Goal: Task Accomplishment & Management: Use online tool/utility

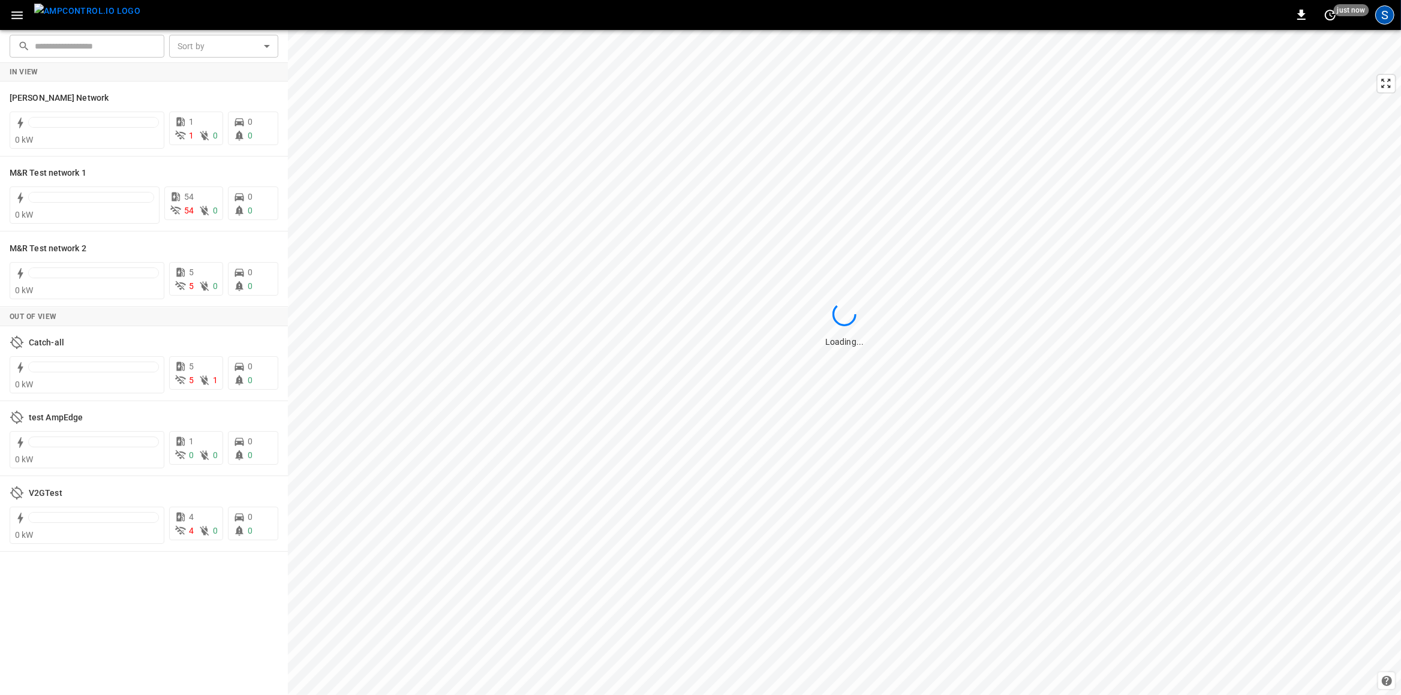
click at [1388, 11] on div "S" at bounding box center [1384, 14] width 19 height 19
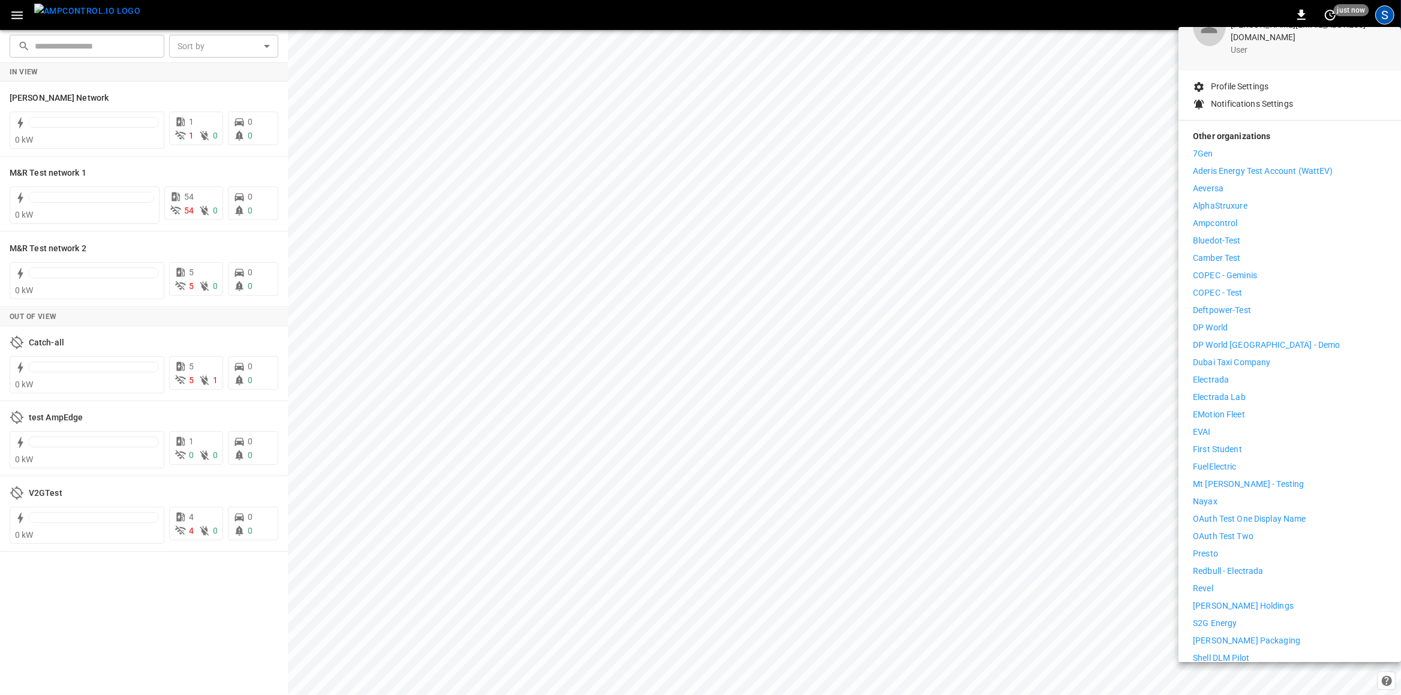
scroll to position [180, 0]
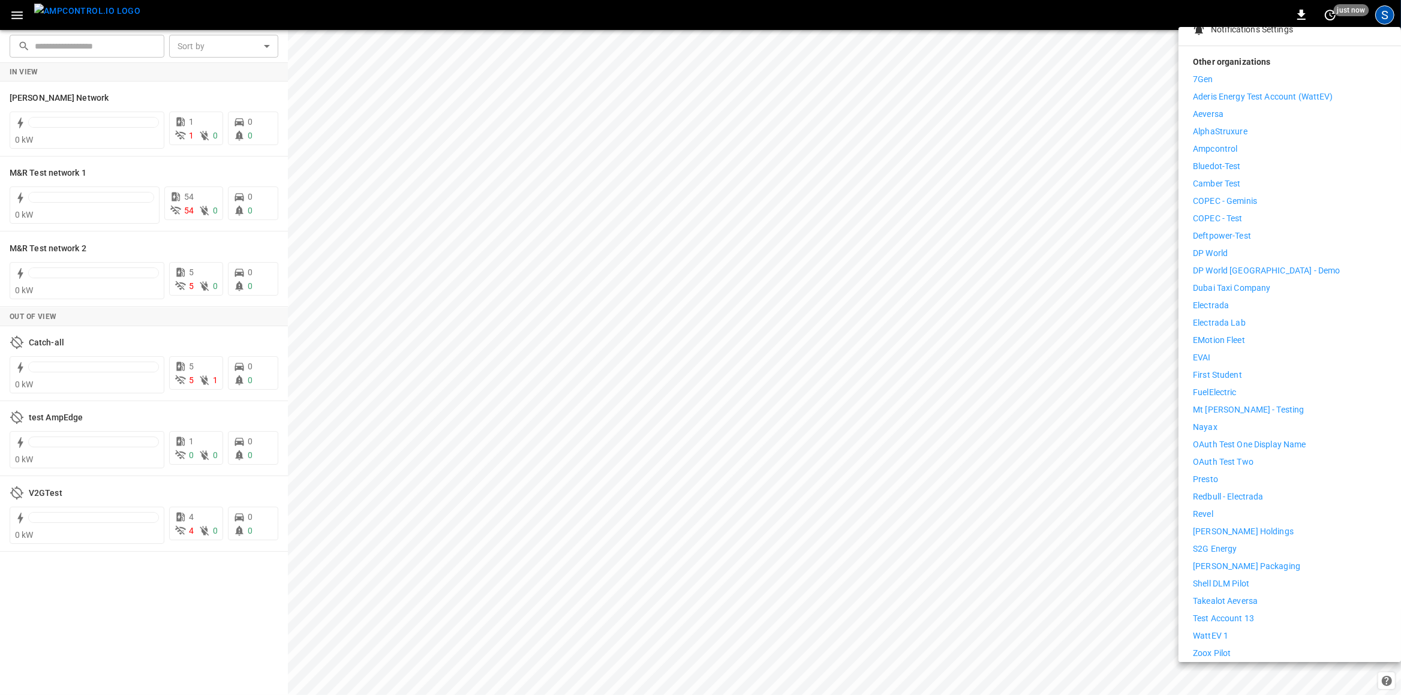
click at [1213, 630] on p "WattEV 1" at bounding box center [1210, 636] width 35 height 13
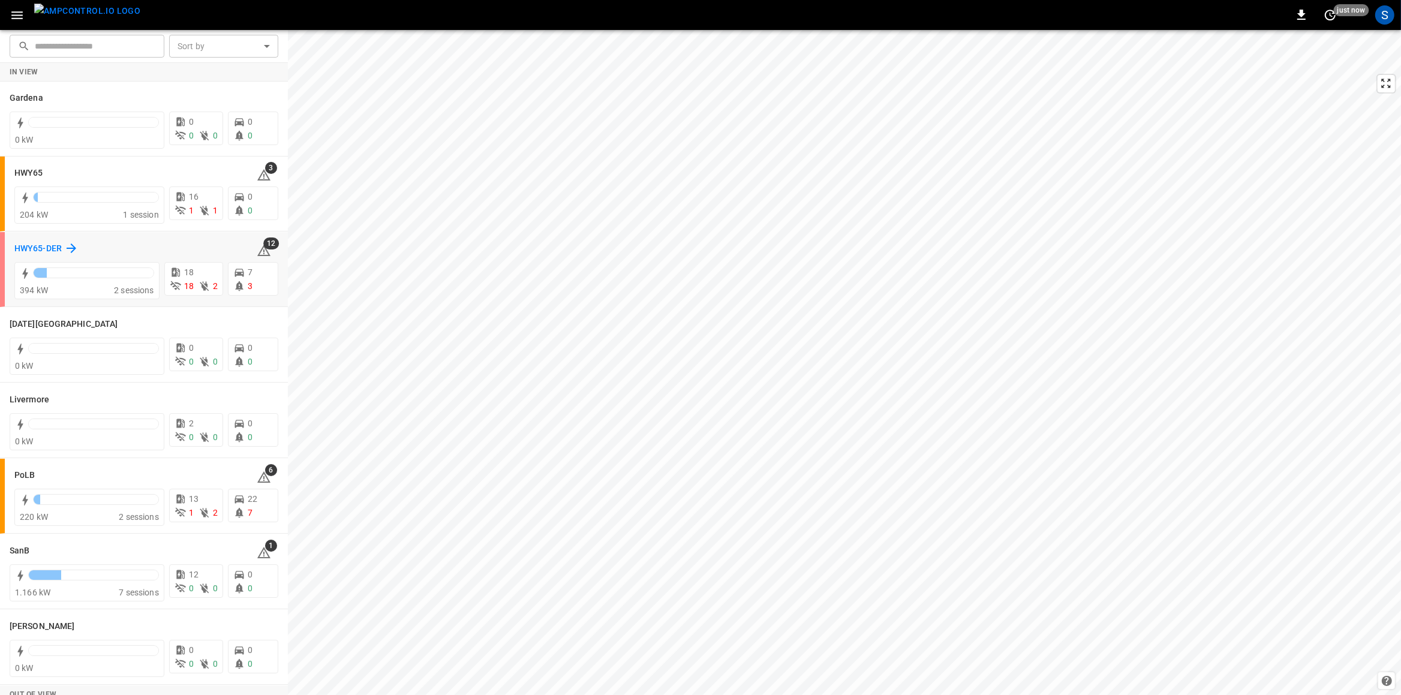
click at [44, 249] on h6 "HWY65-DER" at bounding box center [37, 248] width 47 height 13
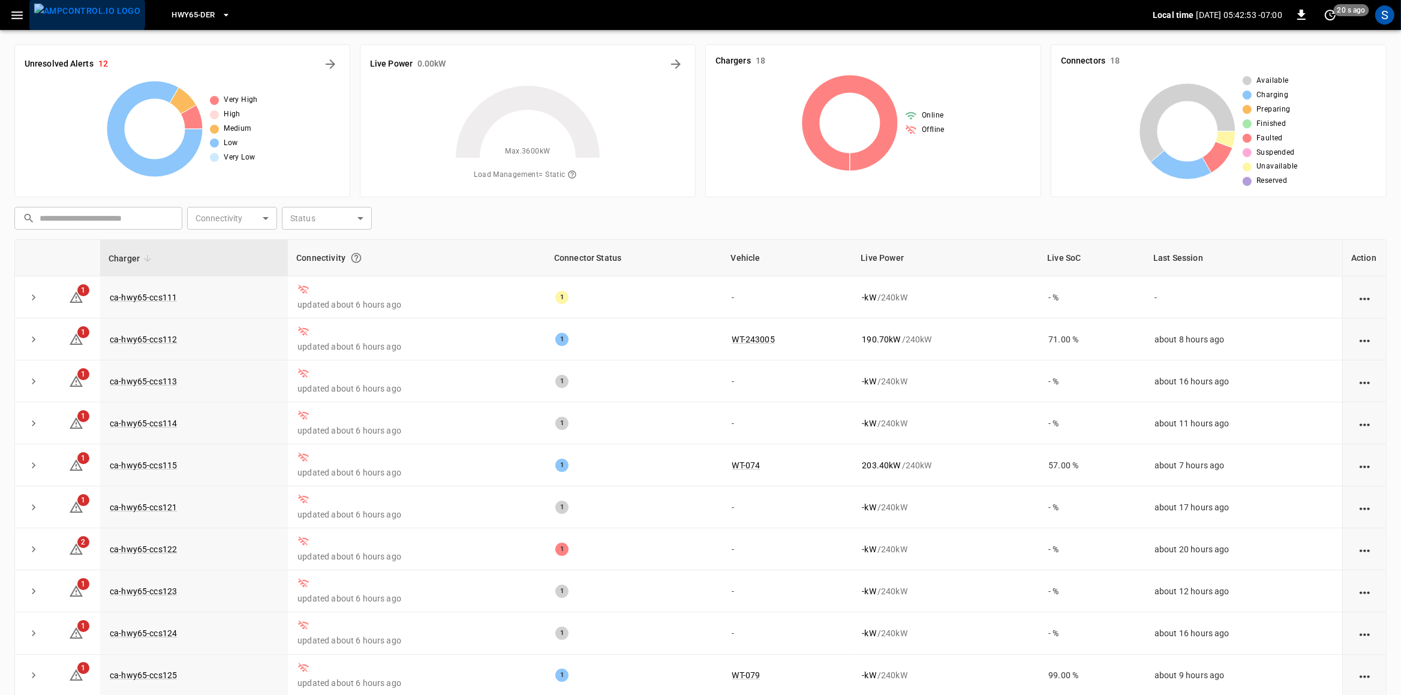
click at [86, 14] on img "menu" at bounding box center [87, 11] width 106 height 15
click at [98, 13] on img "menu" at bounding box center [87, 11] width 106 height 15
click at [692, 58] on div "Live Power 0.00 kW Max. 3600 kW Load Management = Static" at bounding box center [528, 120] width 336 height 153
click at [674, 65] on icon "Energy Overview" at bounding box center [676, 64] width 14 height 14
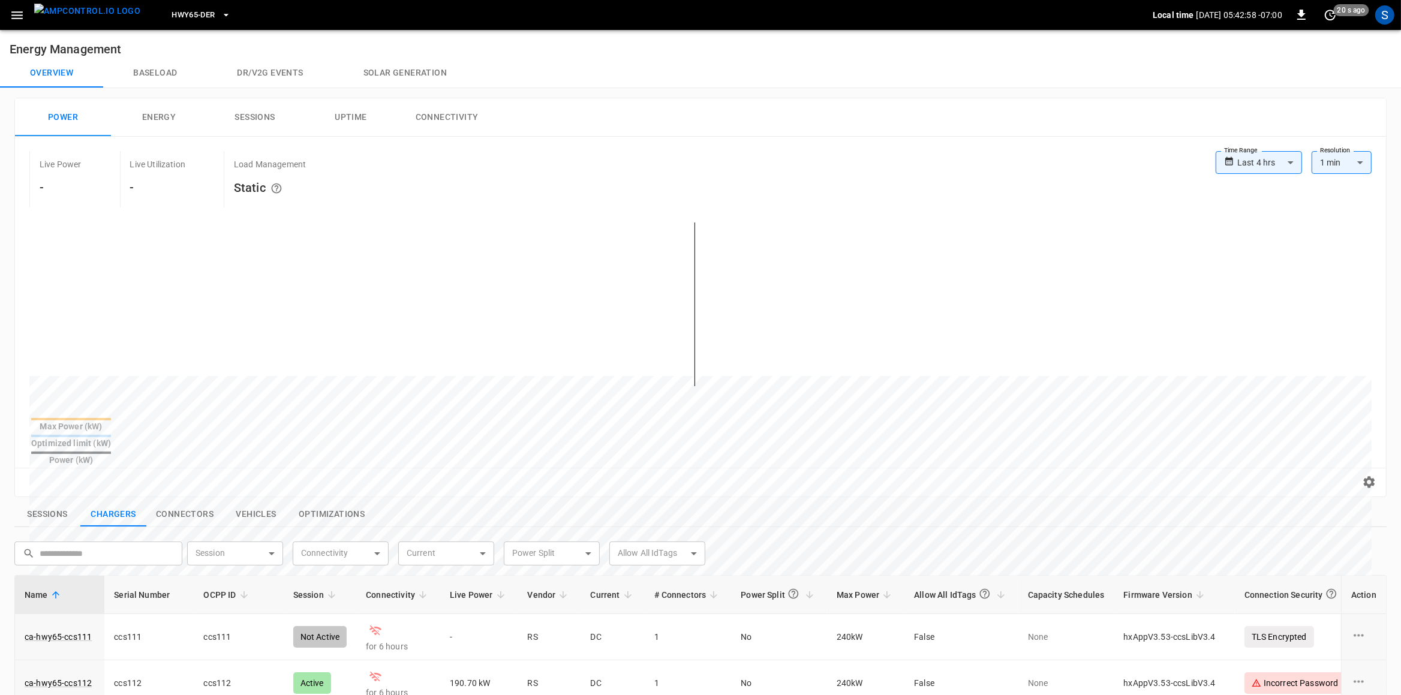
click at [422, 72] on button "Solar generation" at bounding box center [404, 73] width 143 height 29
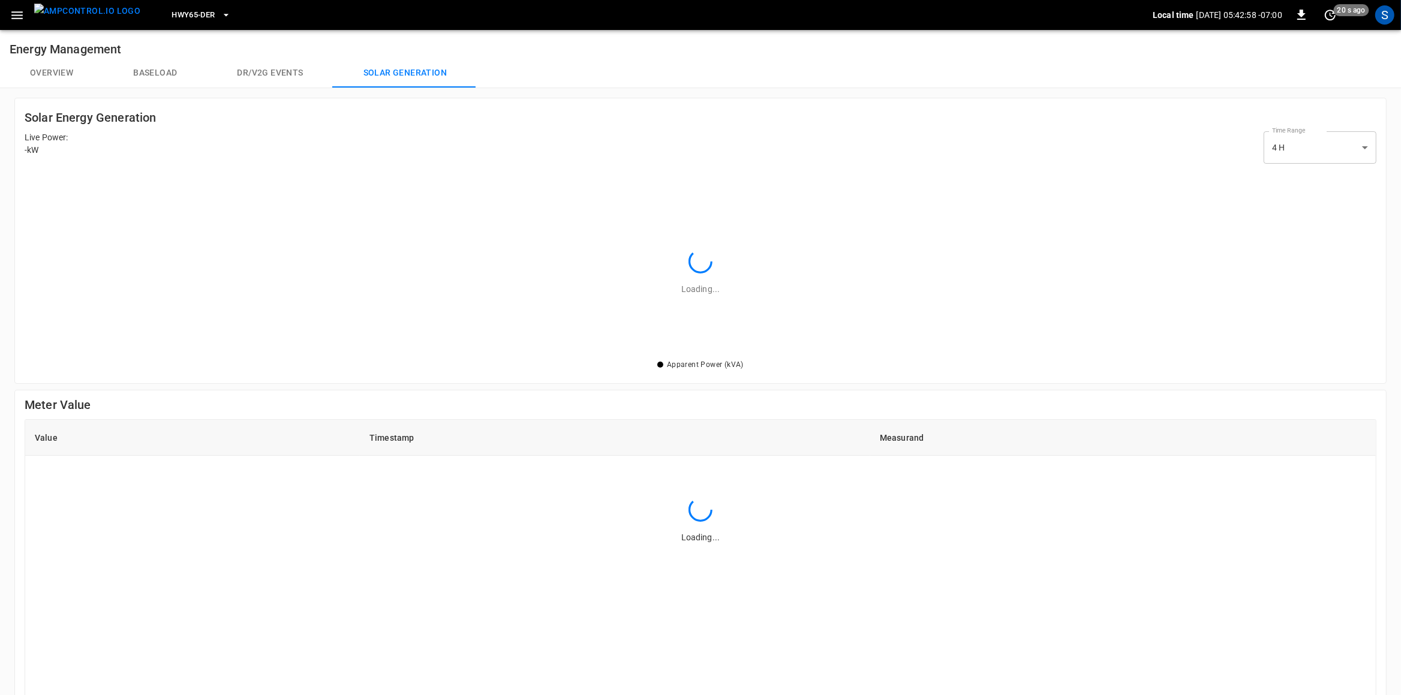
scroll to position [1, 1]
